Goal: Transaction & Acquisition: Subscribe to service/newsletter

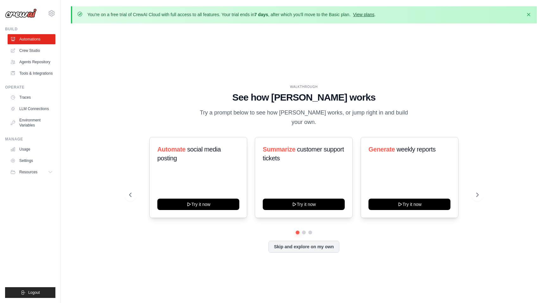
click at [364, 14] on link "View plans" at bounding box center [363, 14] width 21 height 5
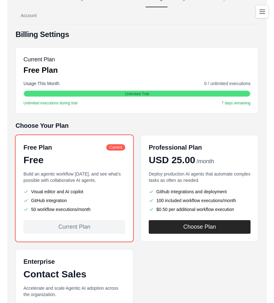
scroll to position [84, 0]
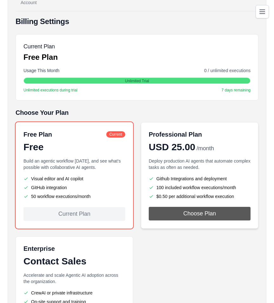
click at [197, 214] on button "Choose Plan" at bounding box center [199, 214] width 102 height 14
